Goal: Find specific page/section: Find specific page/section

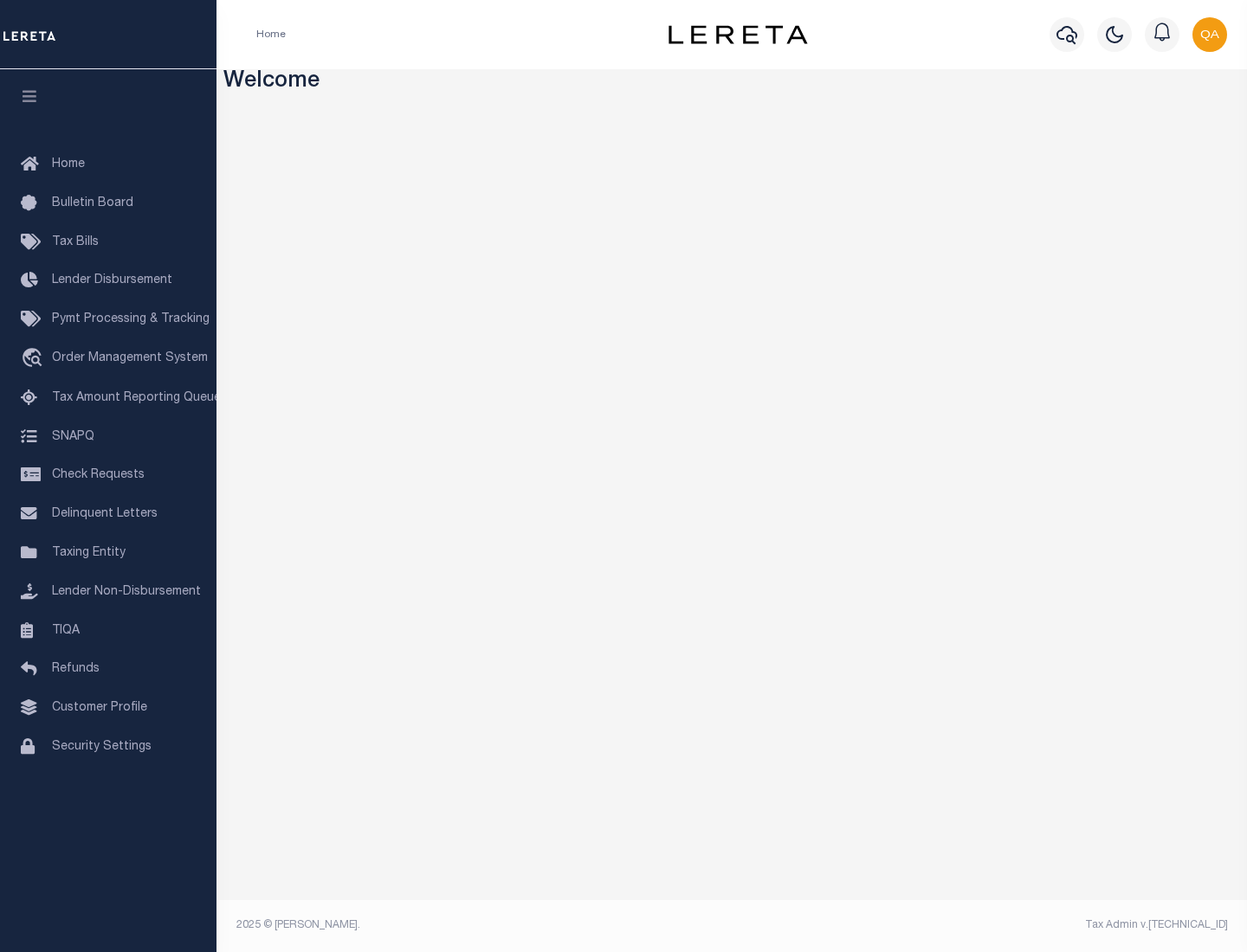
click at [108, 476] on span "Check Requests" at bounding box center [98, 475] width 92 height 12
select select "50"
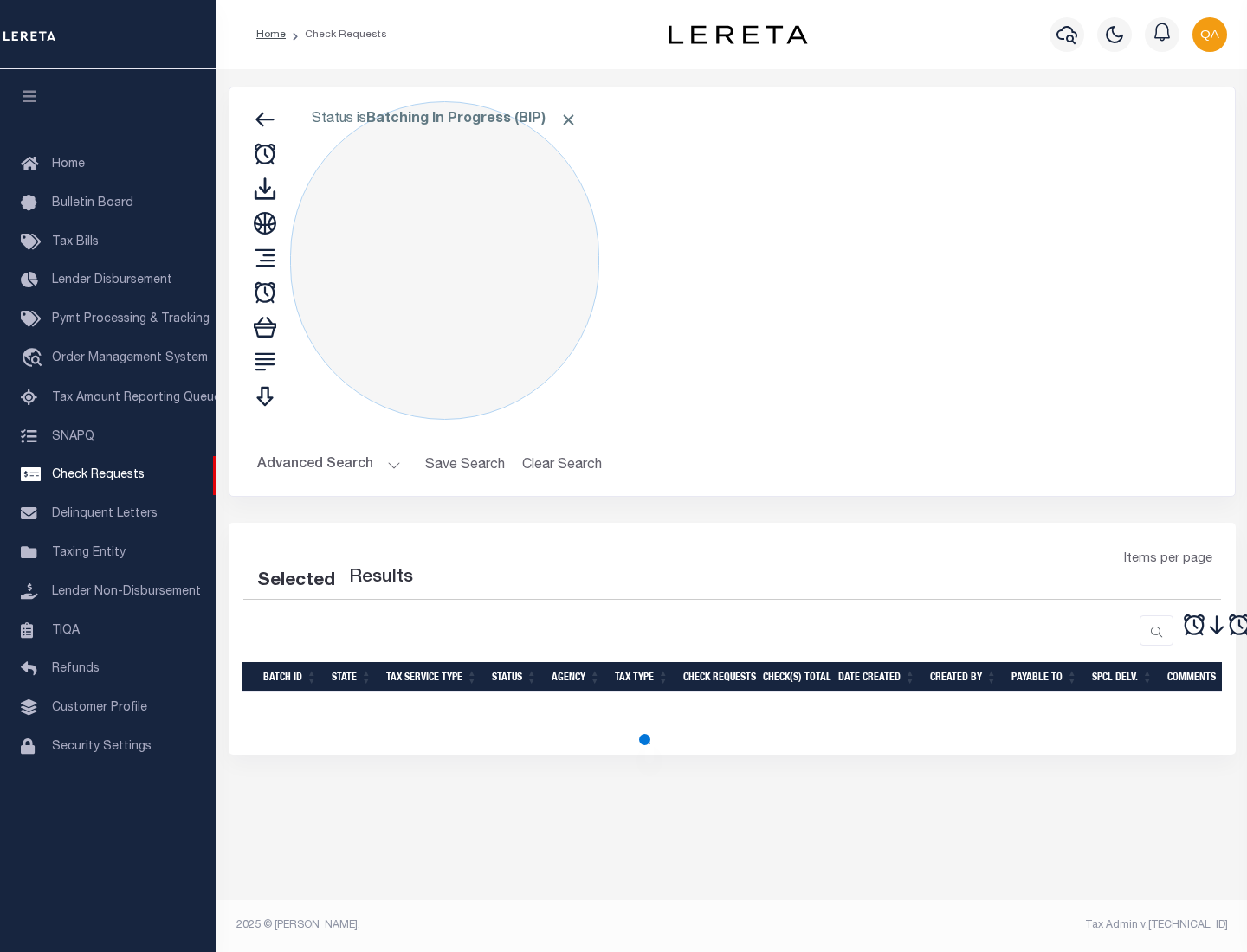
select select "50"
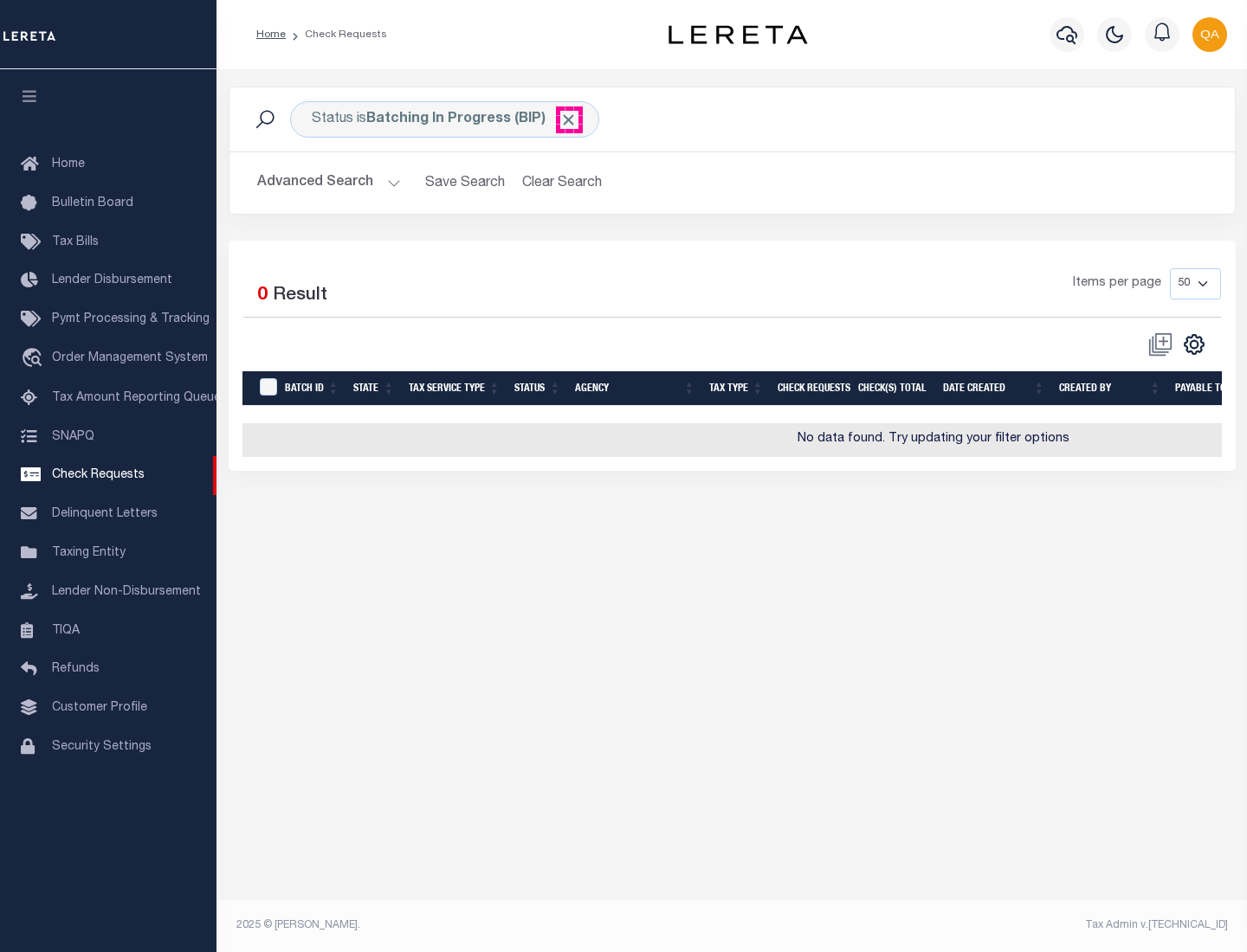
click at [569, 120] on span "Click to Remove" at bounding box center [568, 120] width 18 height 18
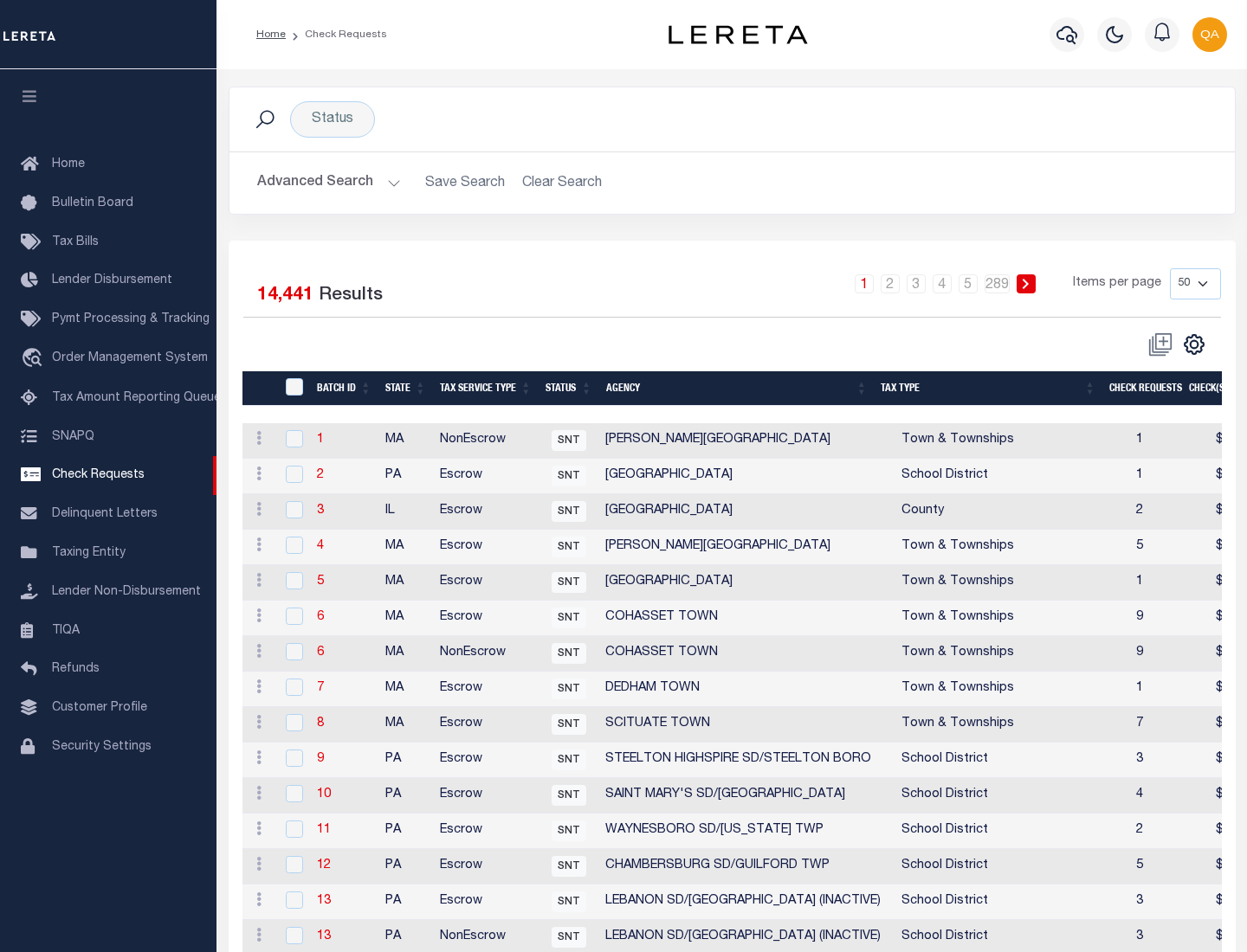
scroll to position [835, 0]
